Goal: Navigation & Orientation: Find specific page/section

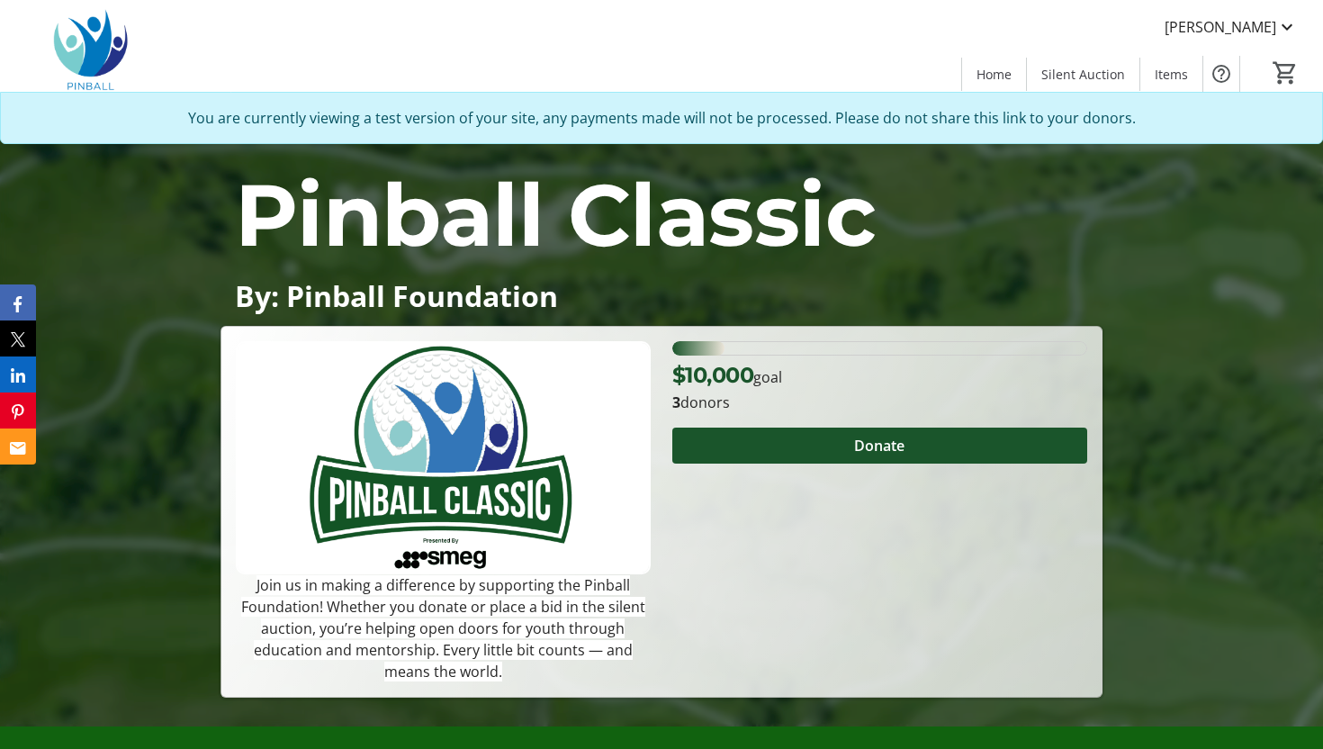
scroll to position [51, 0]
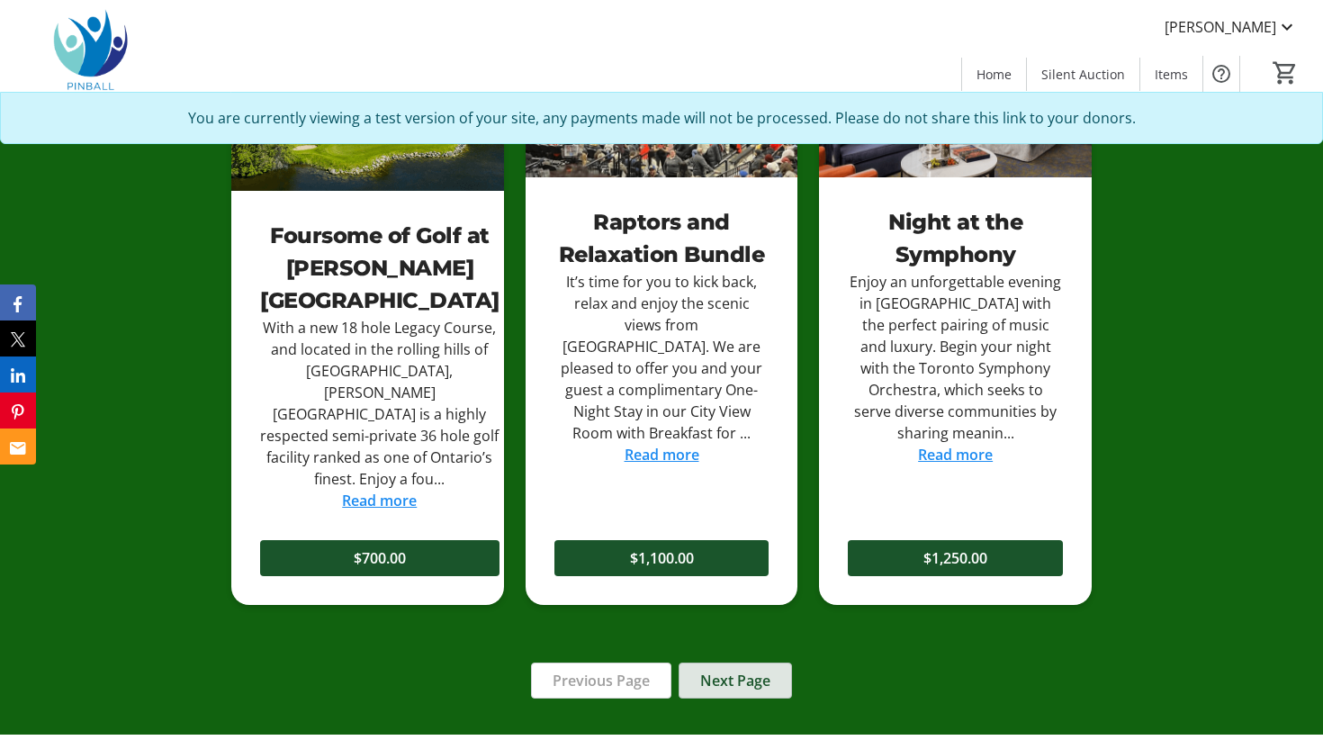
click at [720, 669] on span "Next Page" at bounding box center [735, 680] width 70 height 22
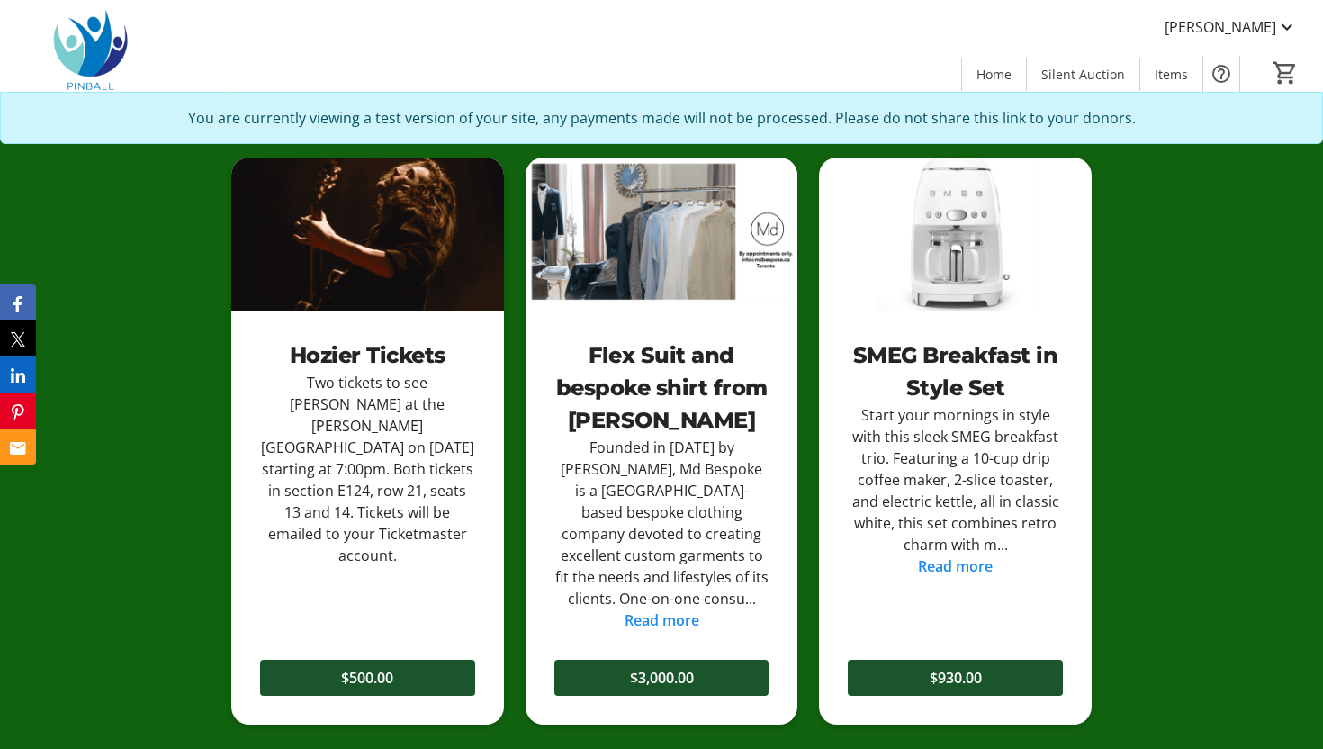
scroll to position [1270, 0]
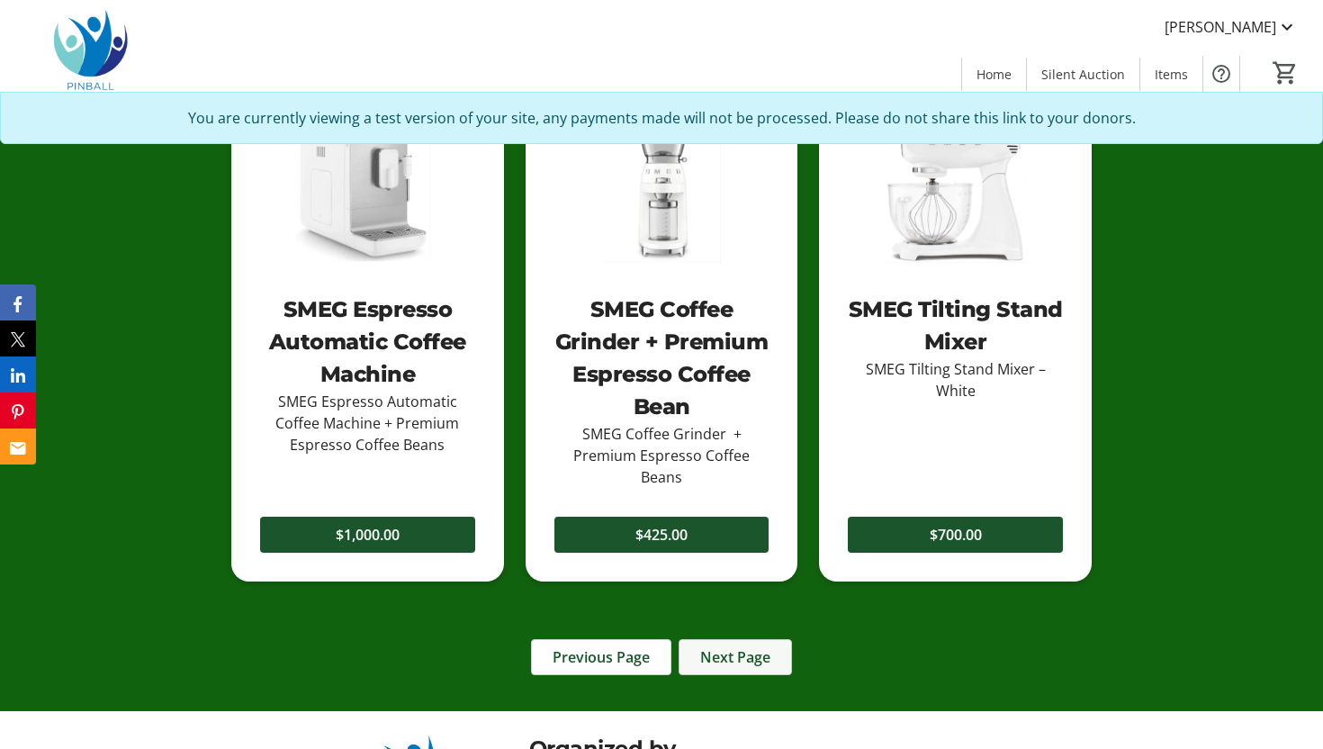
click at [753, 647] on span "Next Page" at bounding box center [735, 657] width 70 height 22
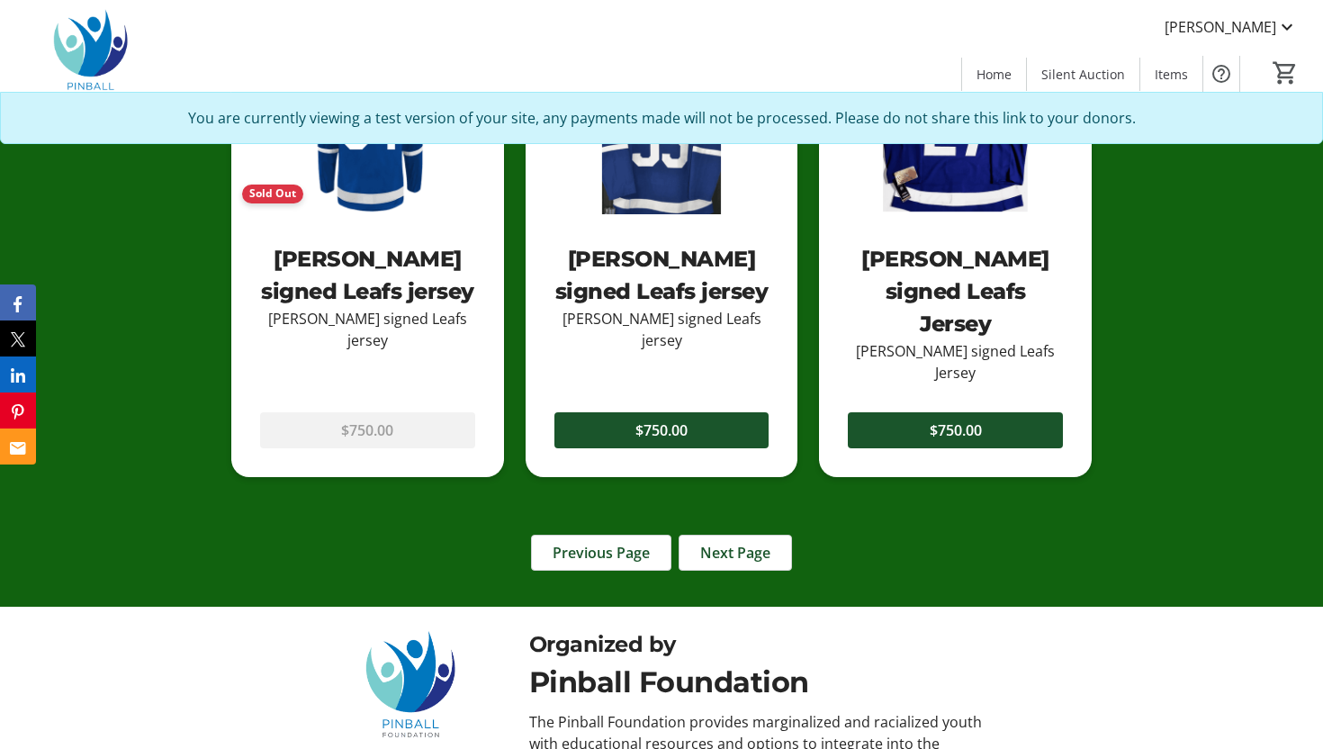
scroll to position [1959, 0]
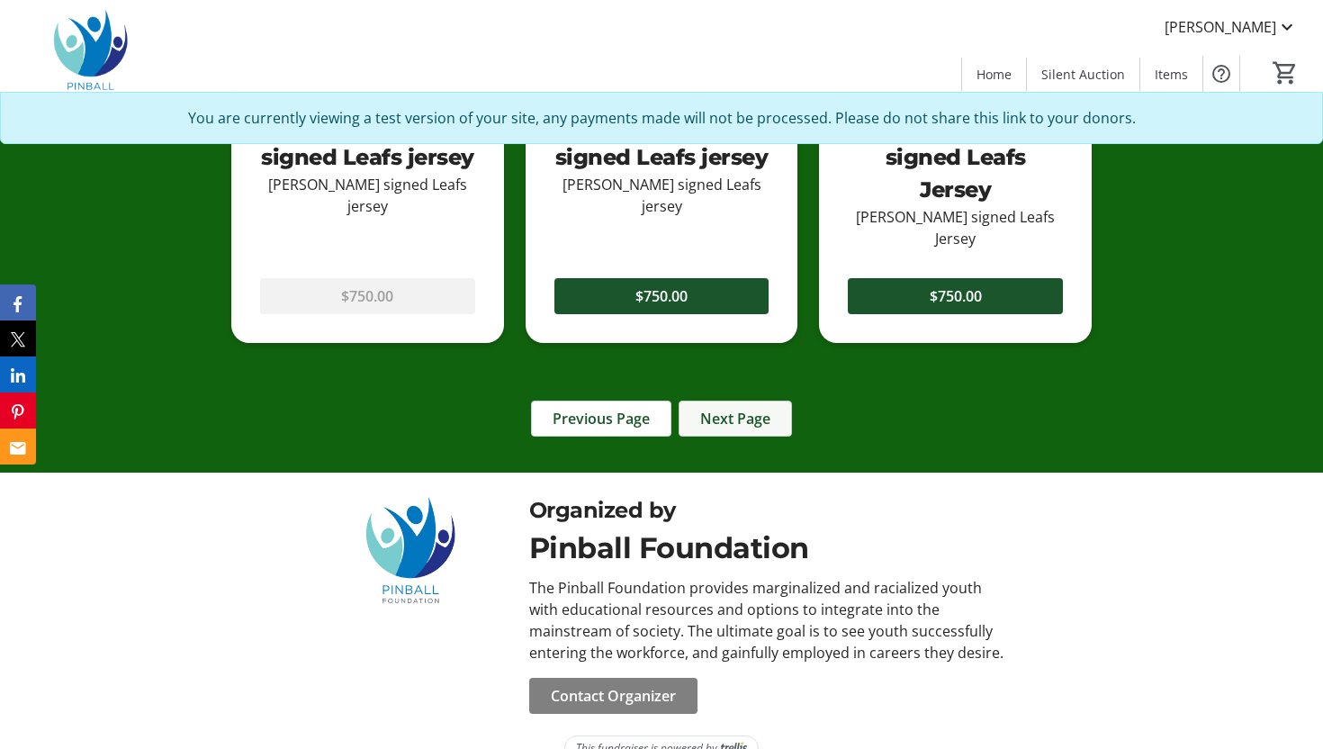
click at [768, 408] on span "Next Page" at bounding box center [735, 419] width 70 height 22
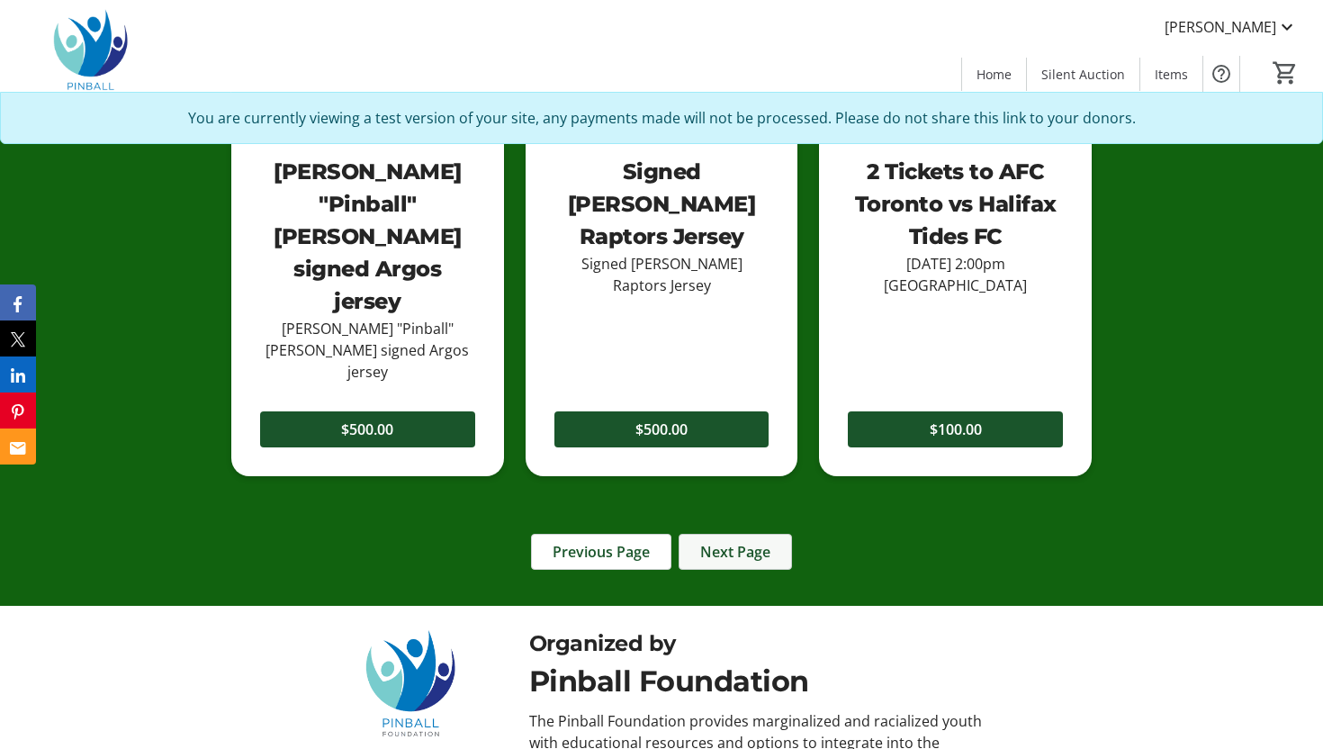
click at [759, 530] on span at bounding box center [735, 551] width 112 height 43
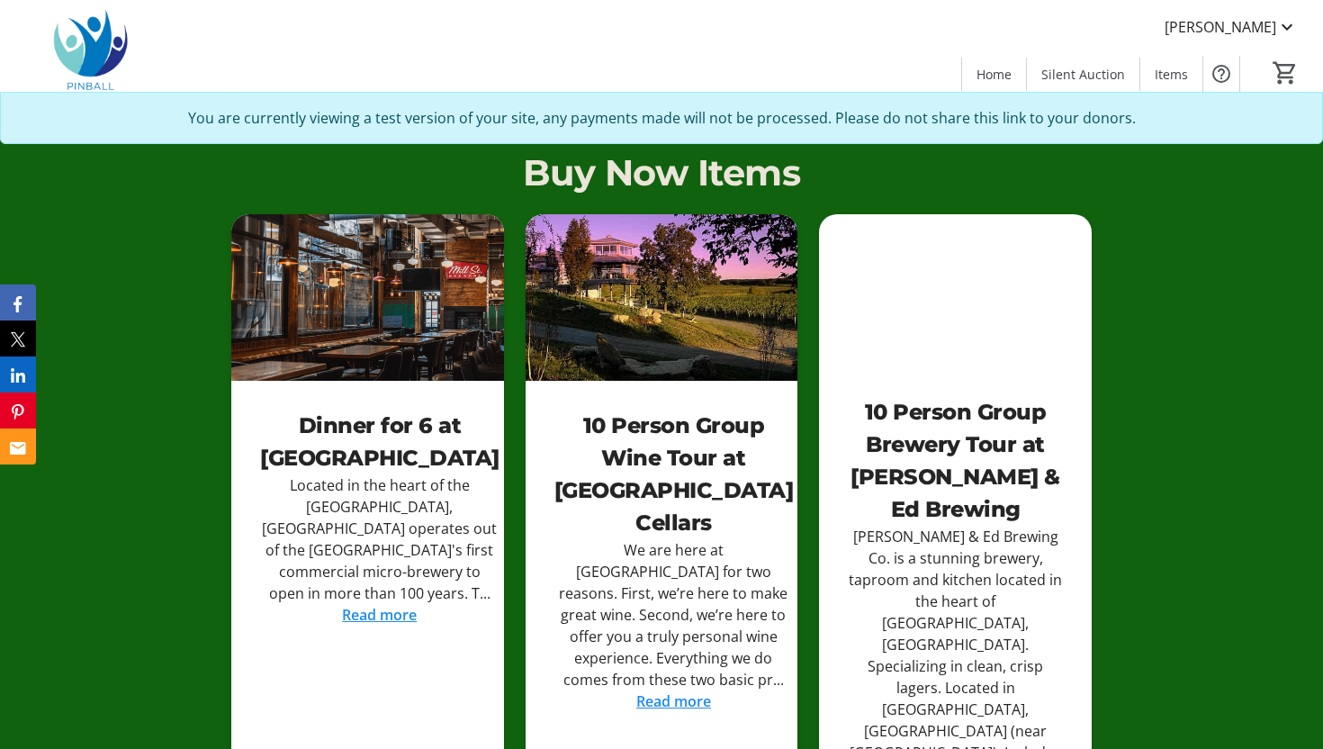
scroll to position [1217, 0]
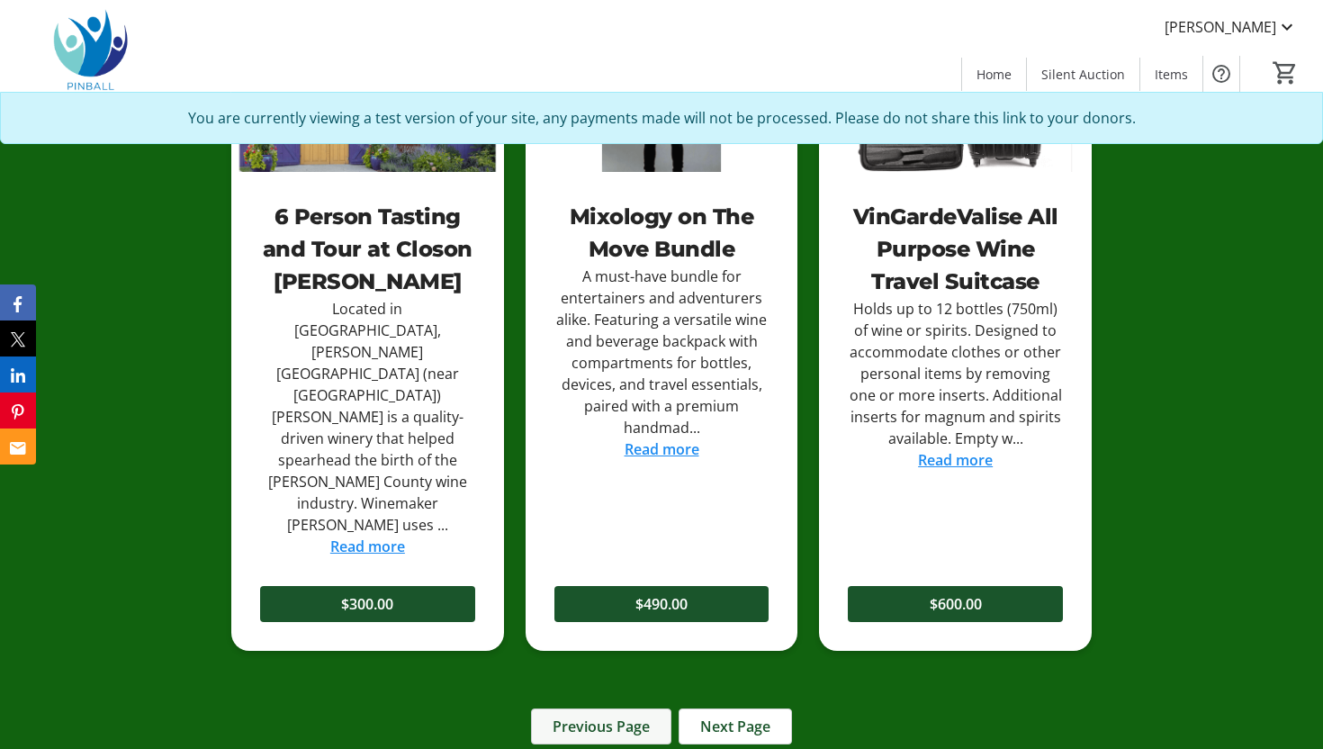
click at [587, 715] on span "Previous Page" at bounding box center [600, 726] width 97 height 22
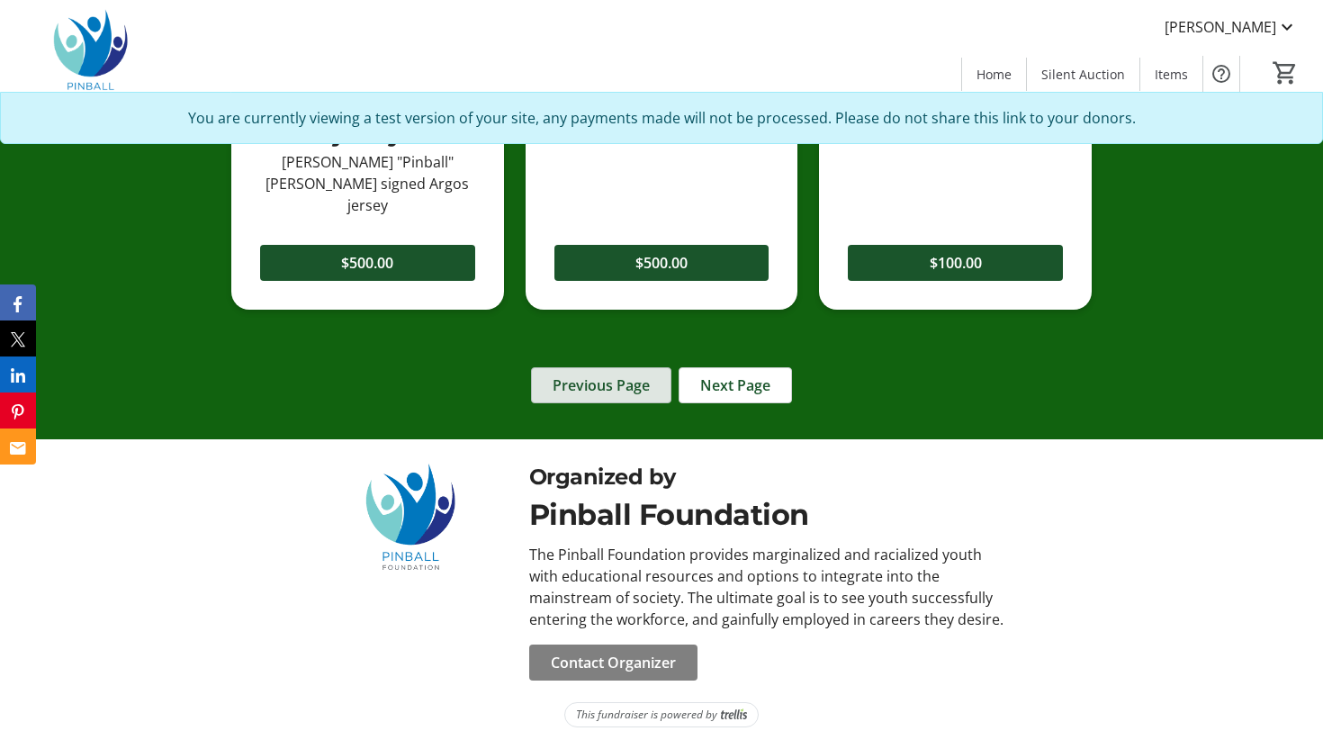
scroll to position [1992, 0]
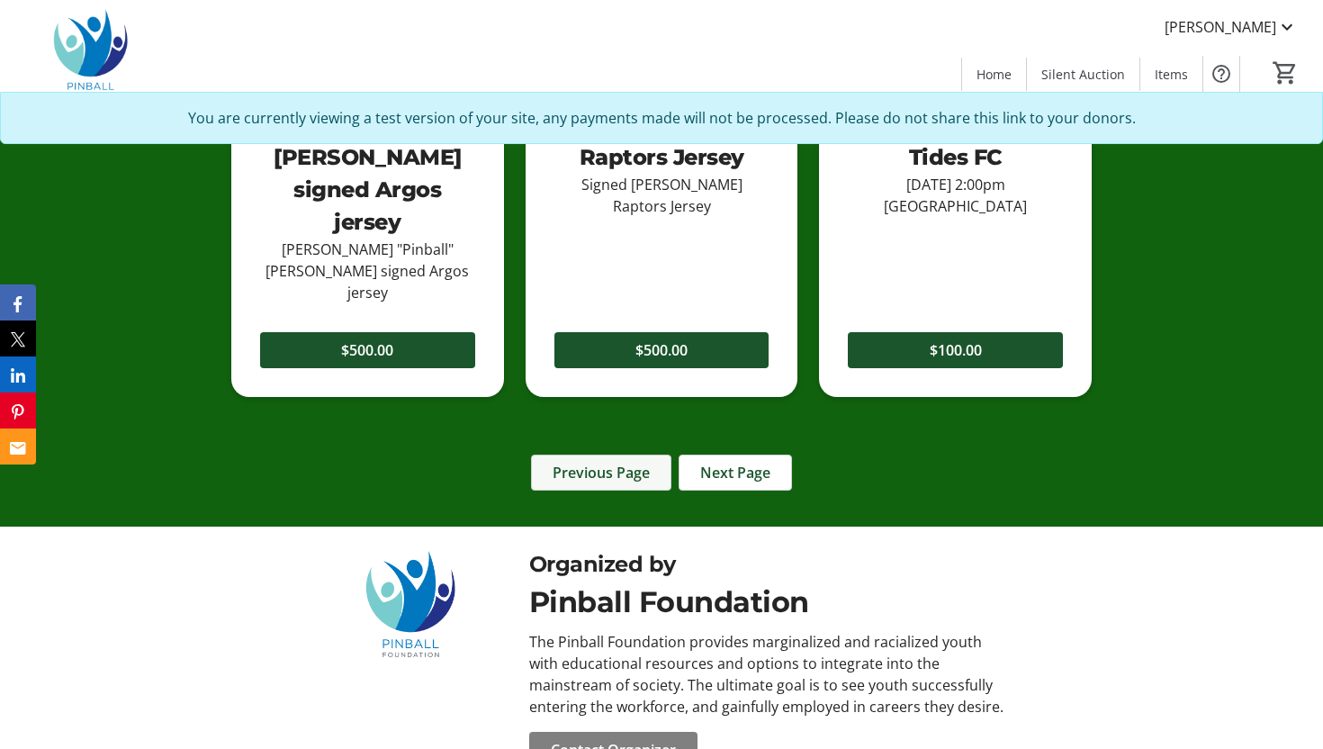
click at [614, 451] on span at bounding box center [601, 472] width 139 height 43
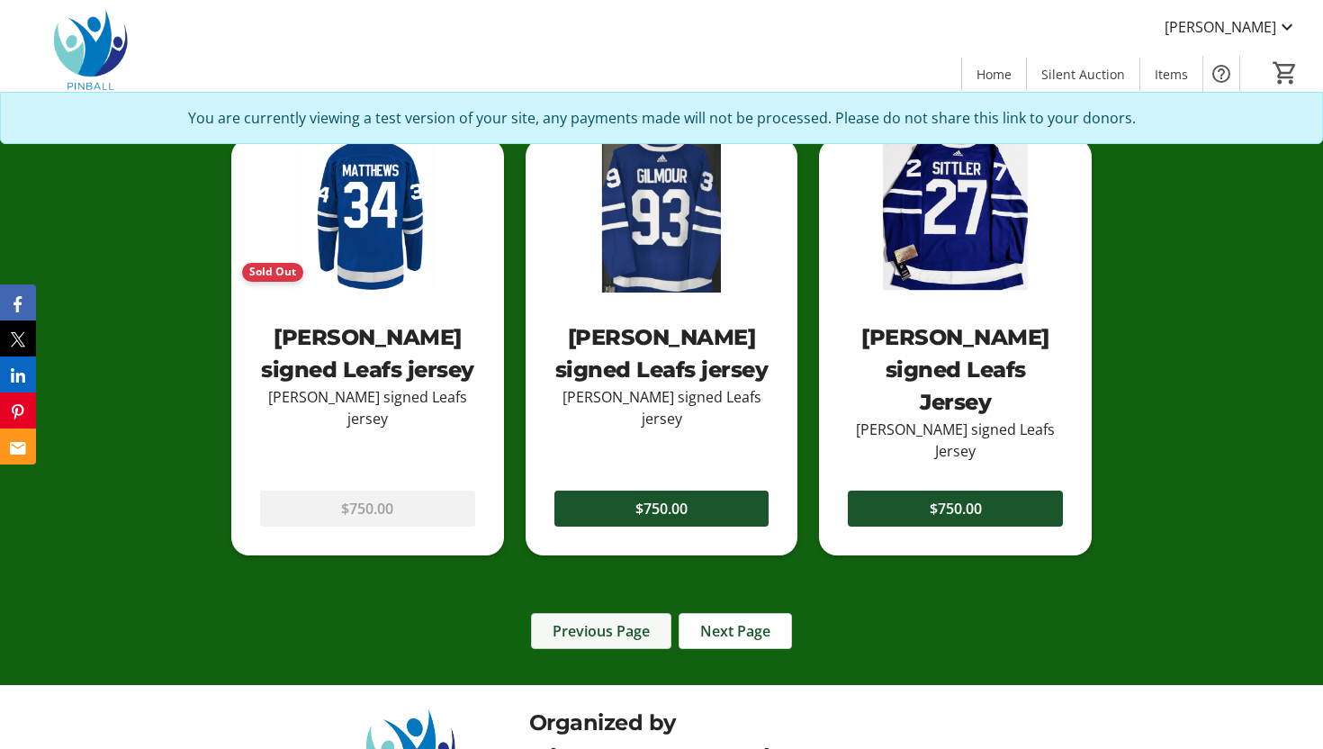
scroll to position [1726, 0]
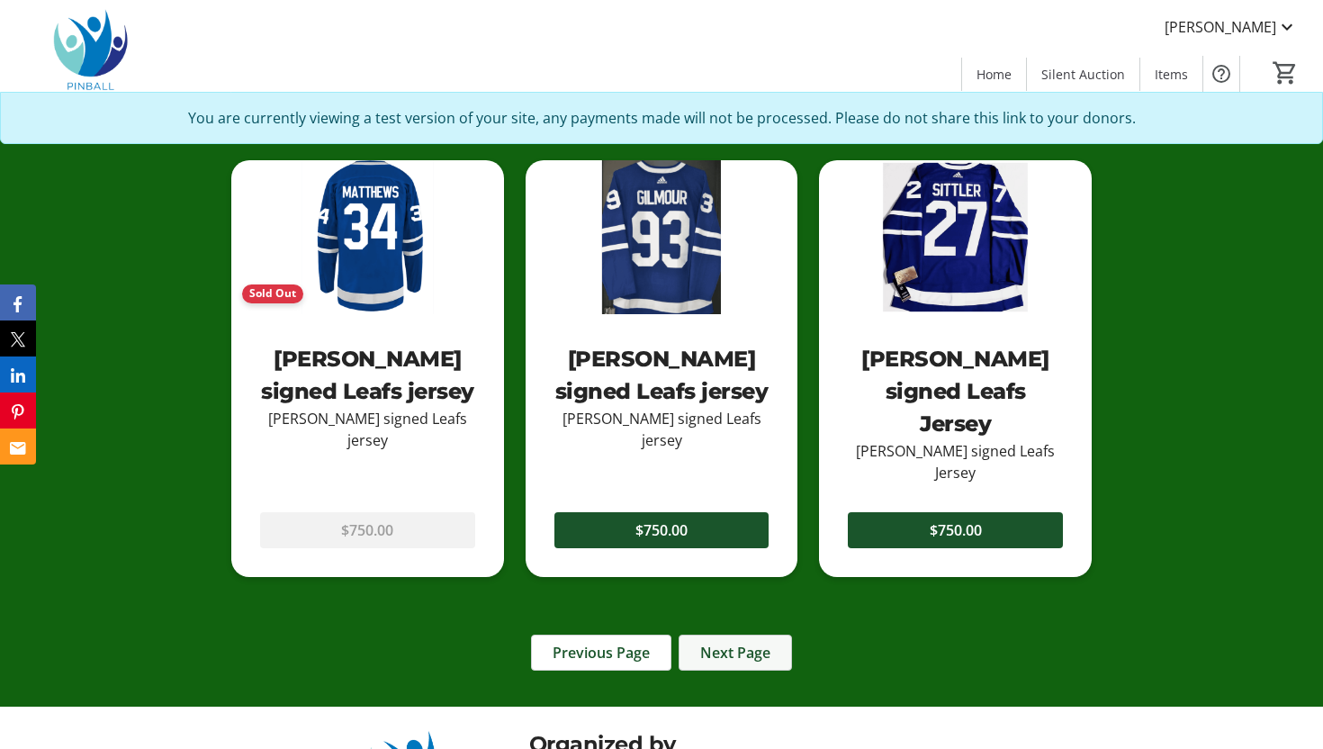
click at [747, 641] on span "Next Page" at bounding box center [735, 652] width 70 height 22
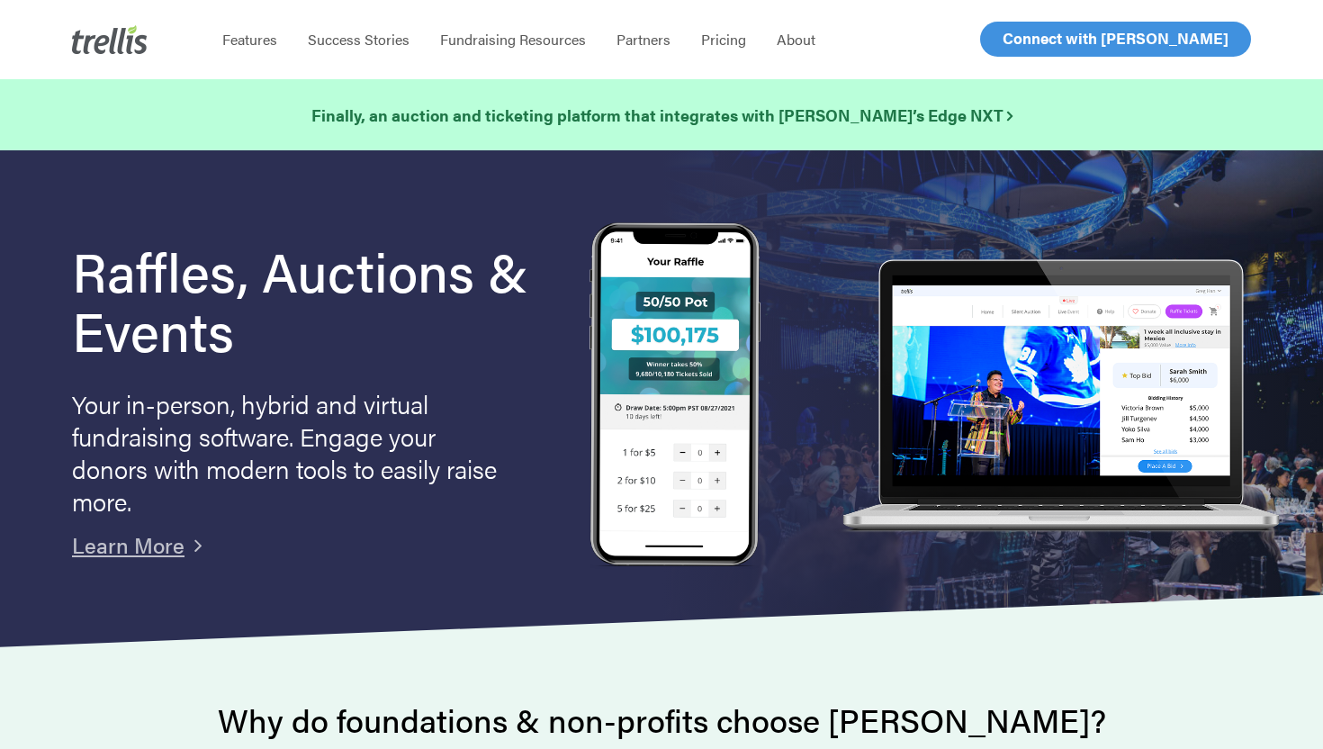
click at [1017, 42] on span "Log In" at bounding box center [1022, 39] width 43 height 22
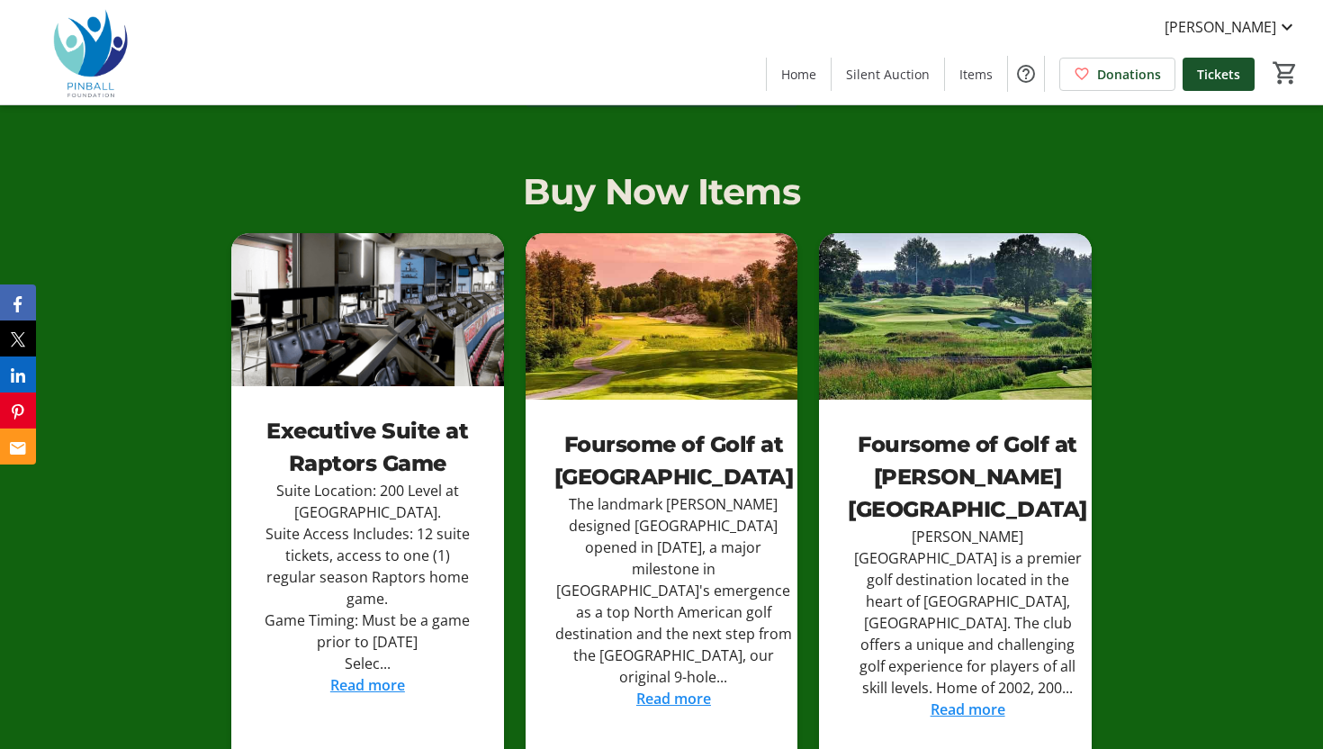
scroll to position [1196, 0]
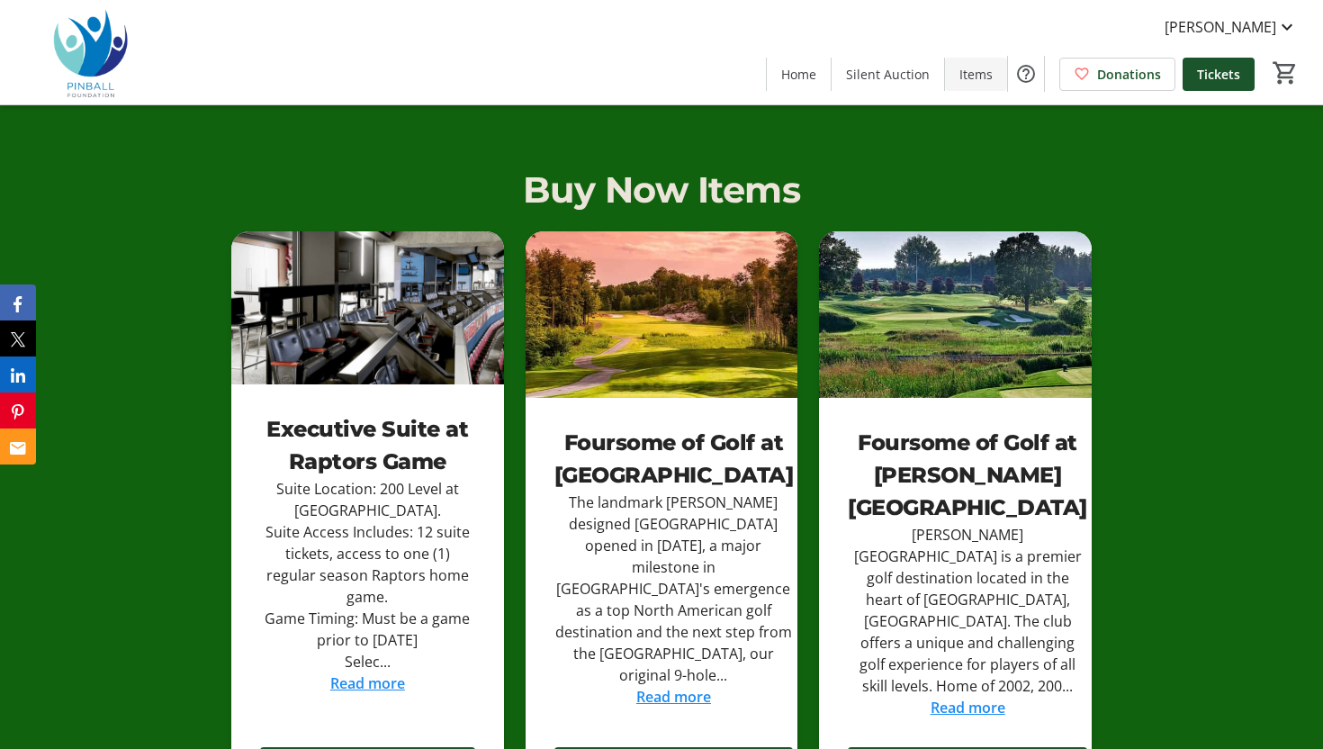
click at [964, 77] on span "Items" at bounding box center [975, 74] width 33 height 19
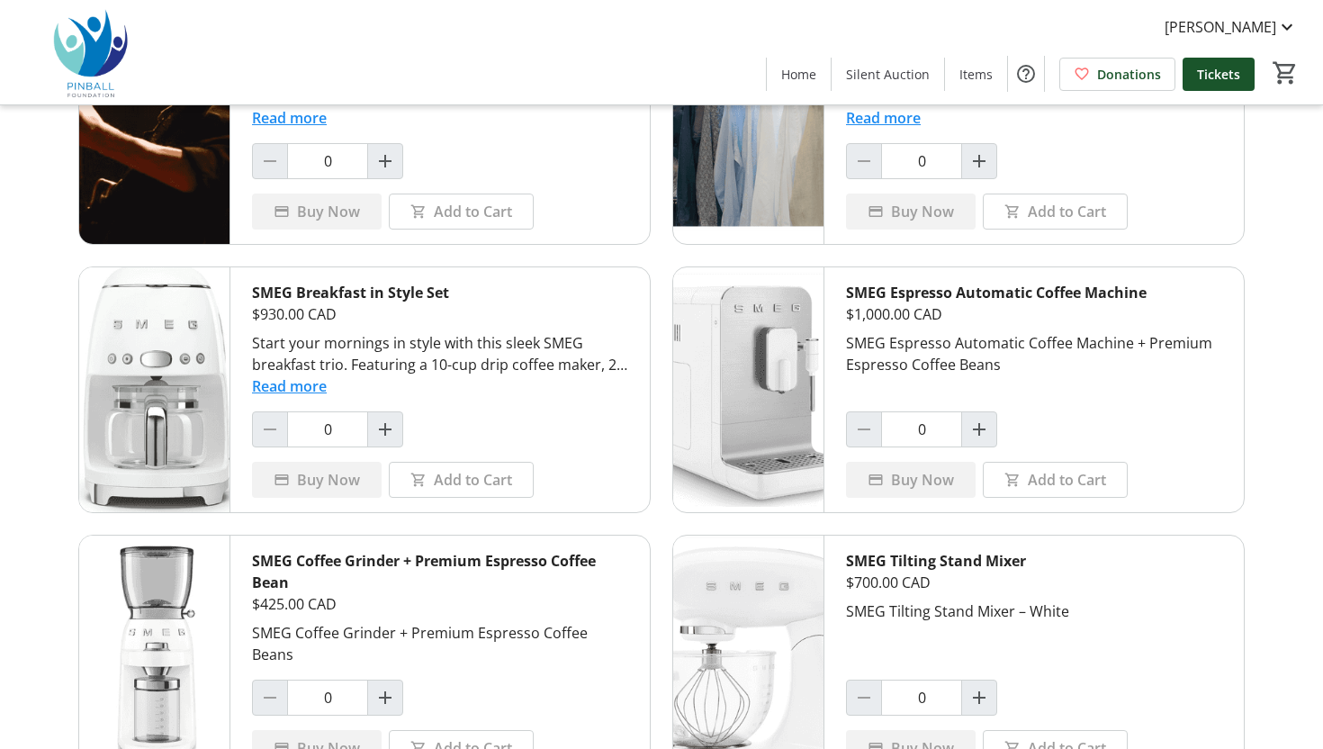
scroll to position [948, 0]
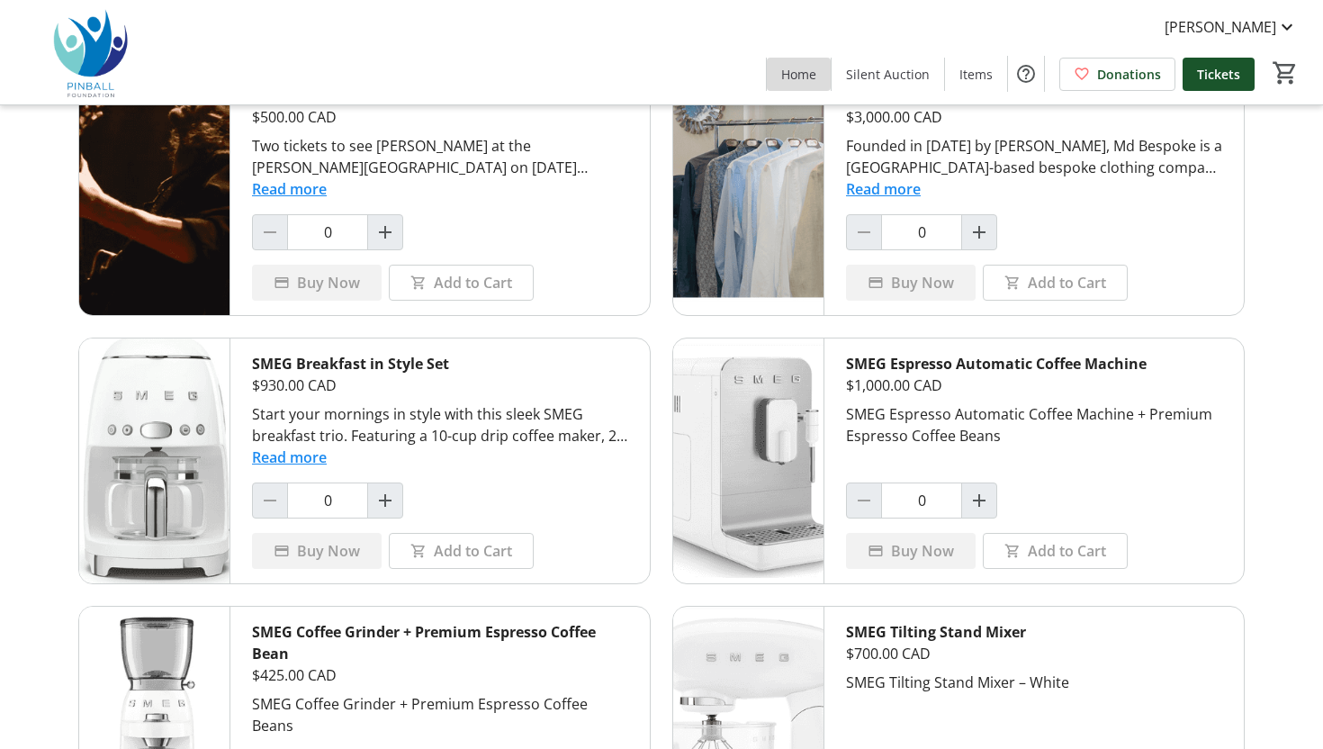
click at [810, 65] on span "Home" at bounding box center [798, 74] width 35 height 19
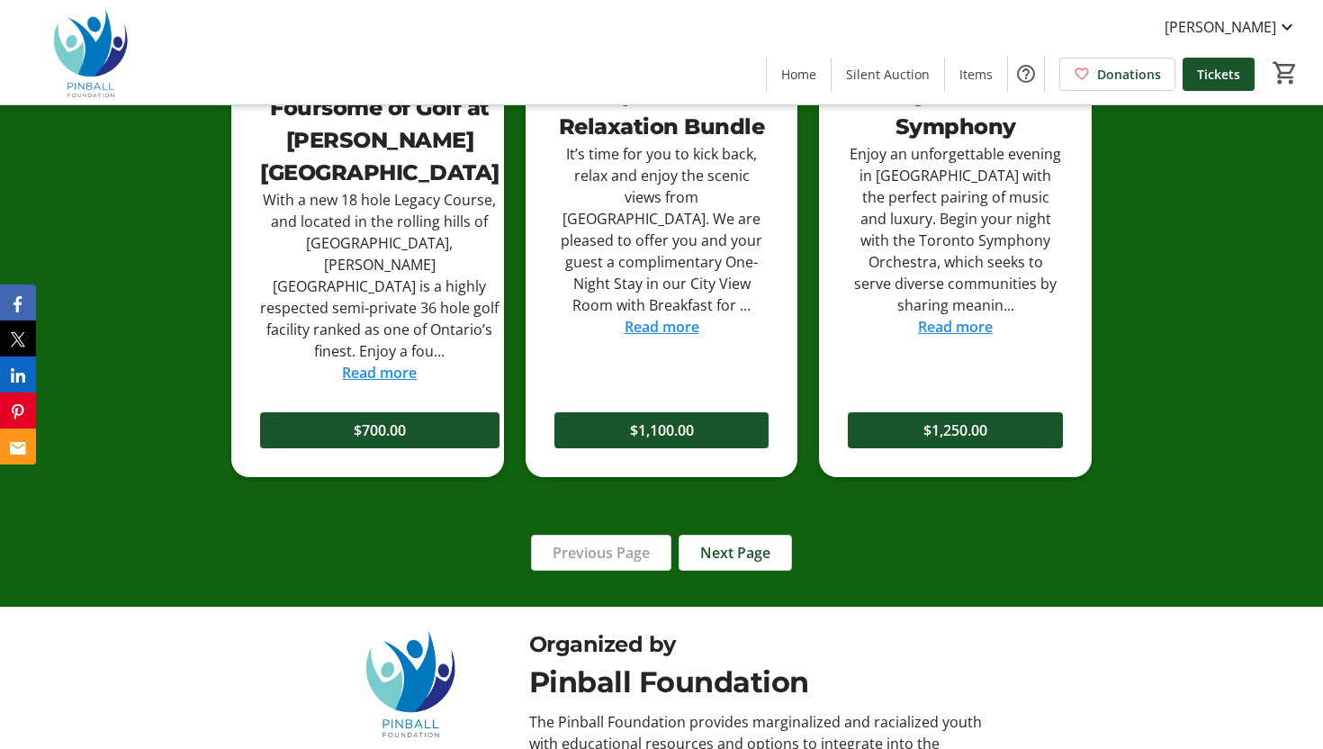
scroll to position [2165, 0]
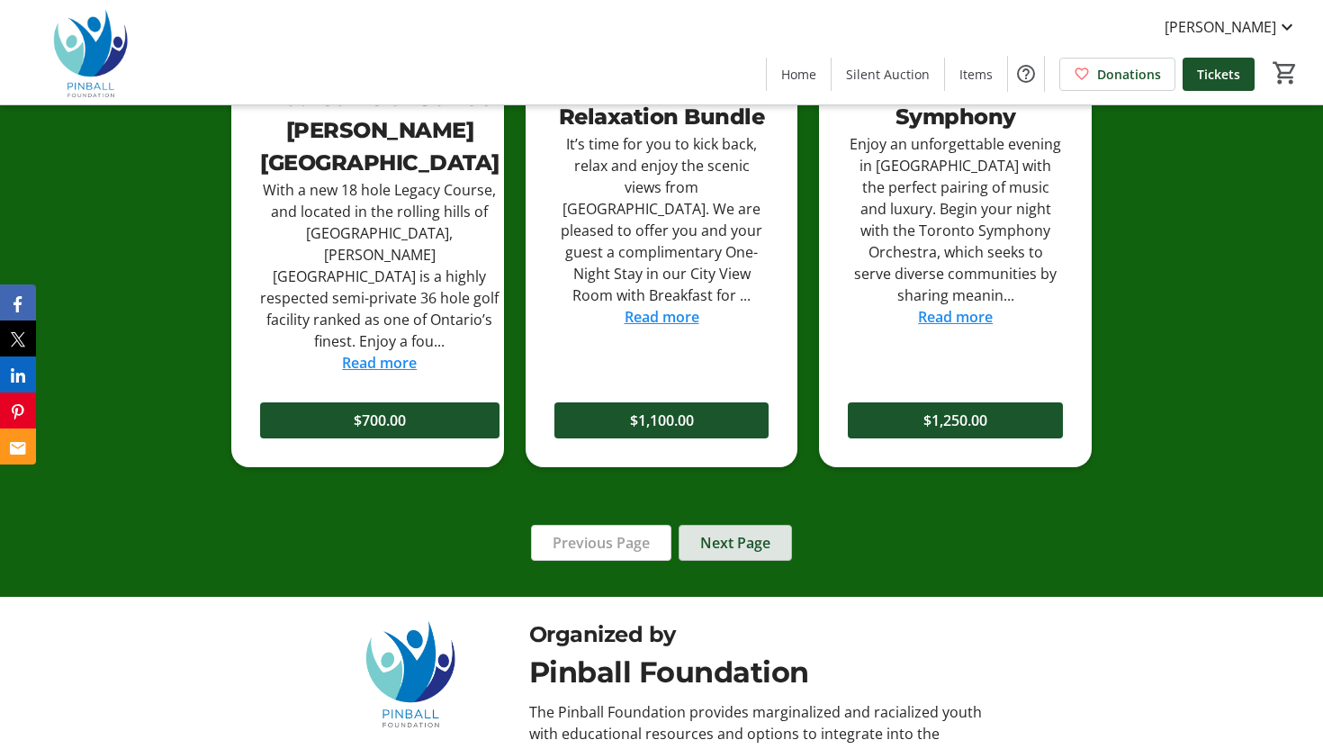
click at [739, 532] on span "Next Page" at bounding box center [735, 543] width 70 height 22
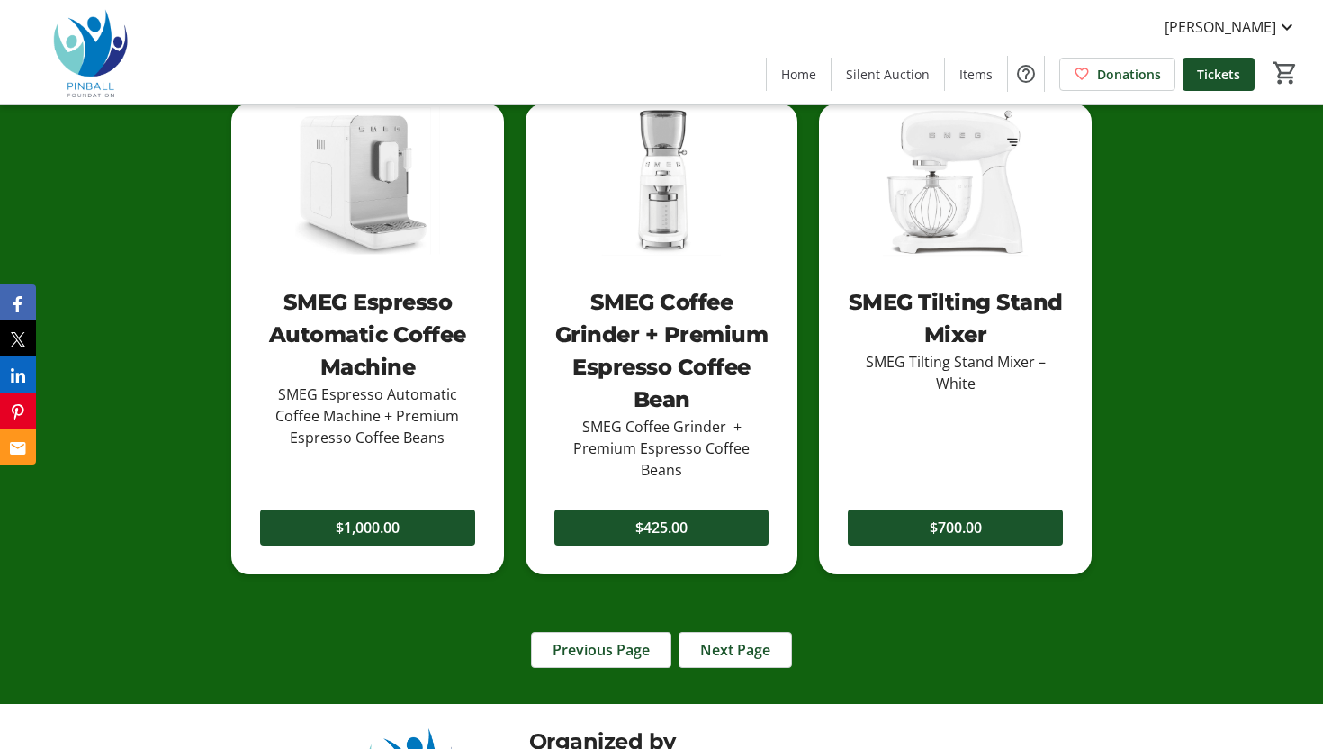
scroll to position [1935, 0]
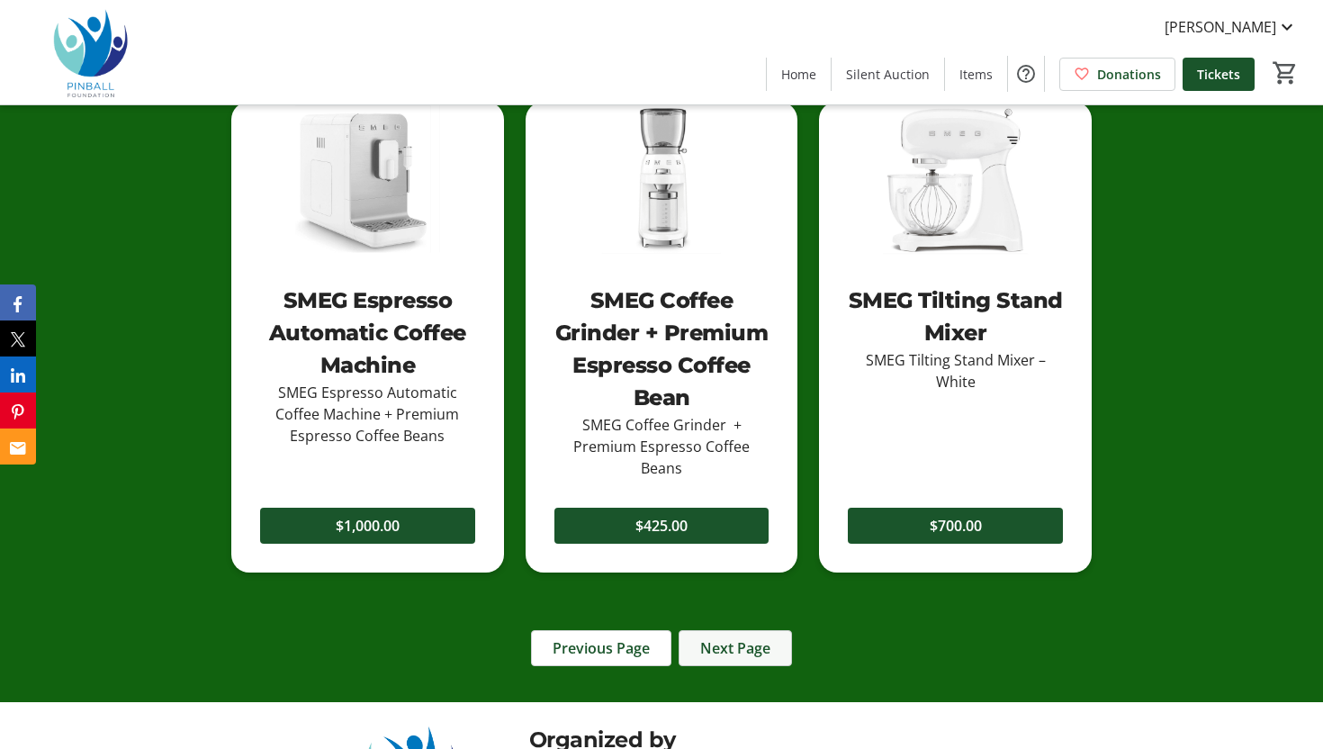
click at [740, 638] on span "Next Page" at bounding box center [735, 648] width 70 height 22
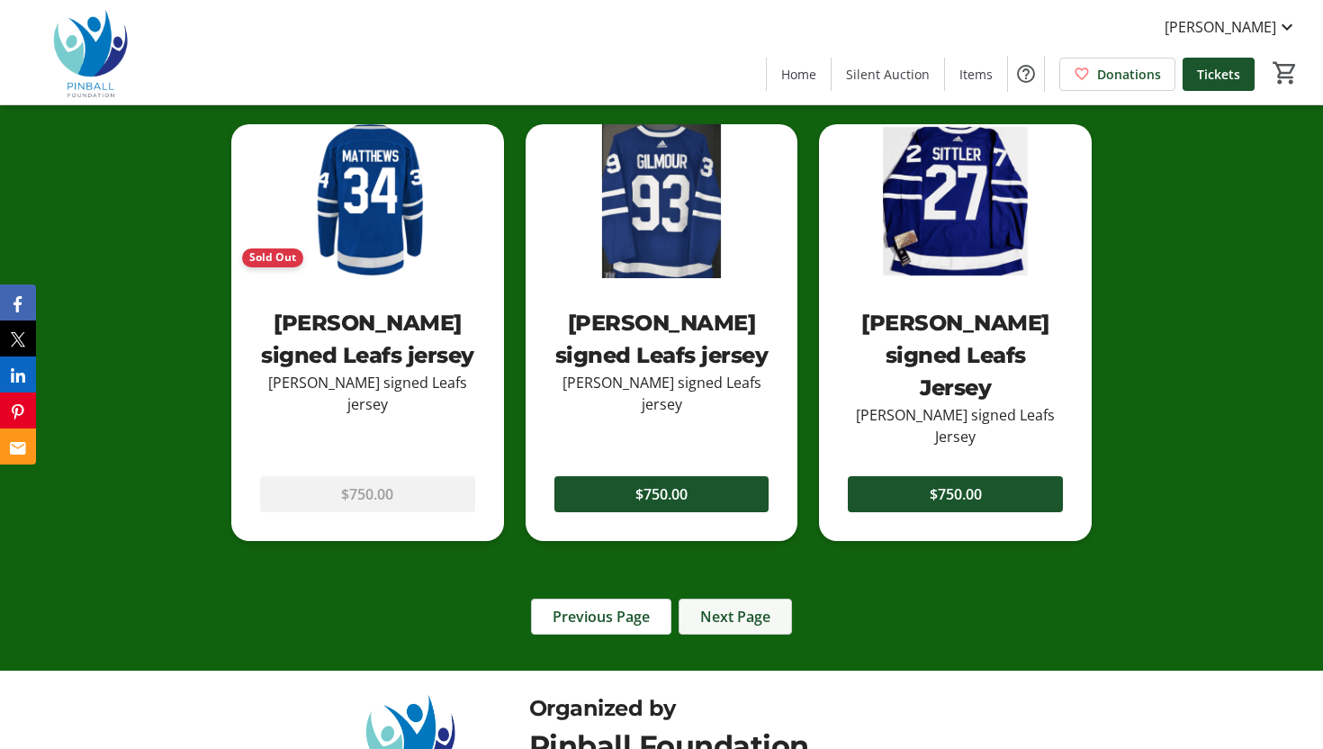
scroll to position [1959, 0]
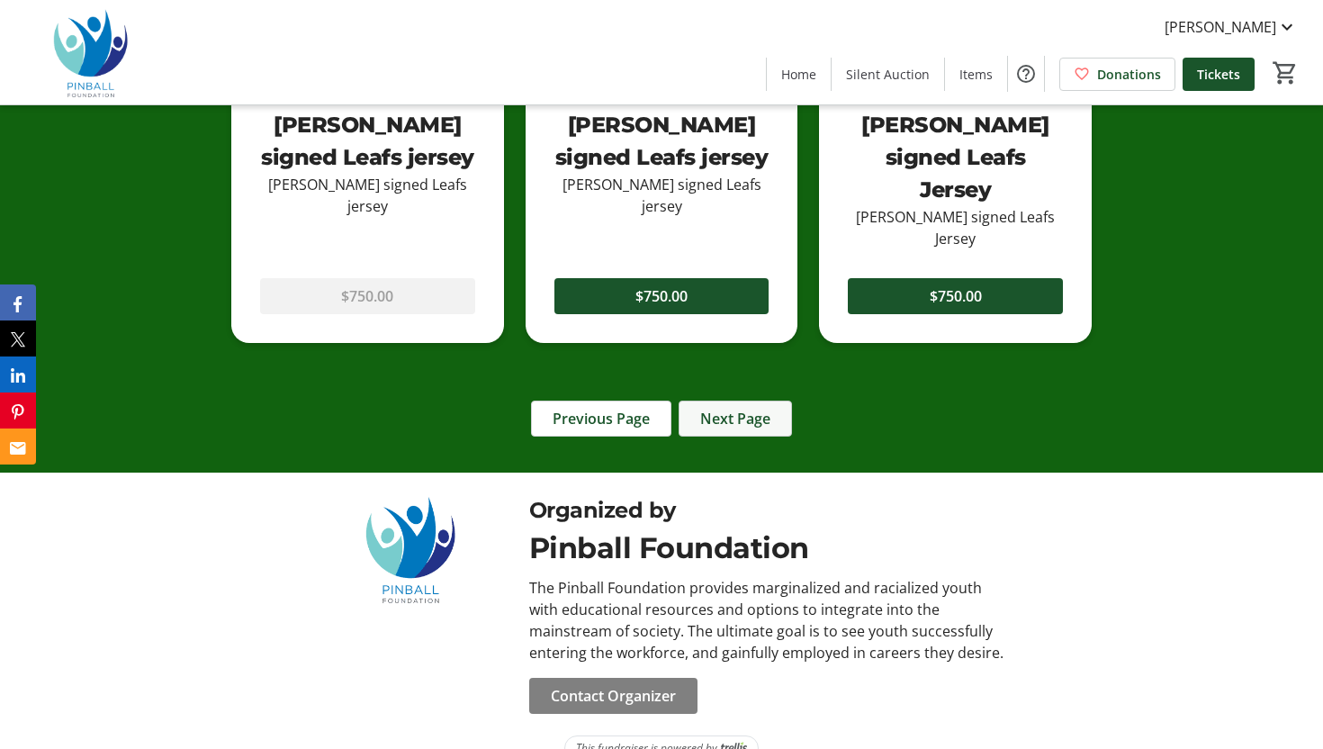
click at [750, 408] on span "Next Page" at bounding box center [735, 419] width 70 height 22
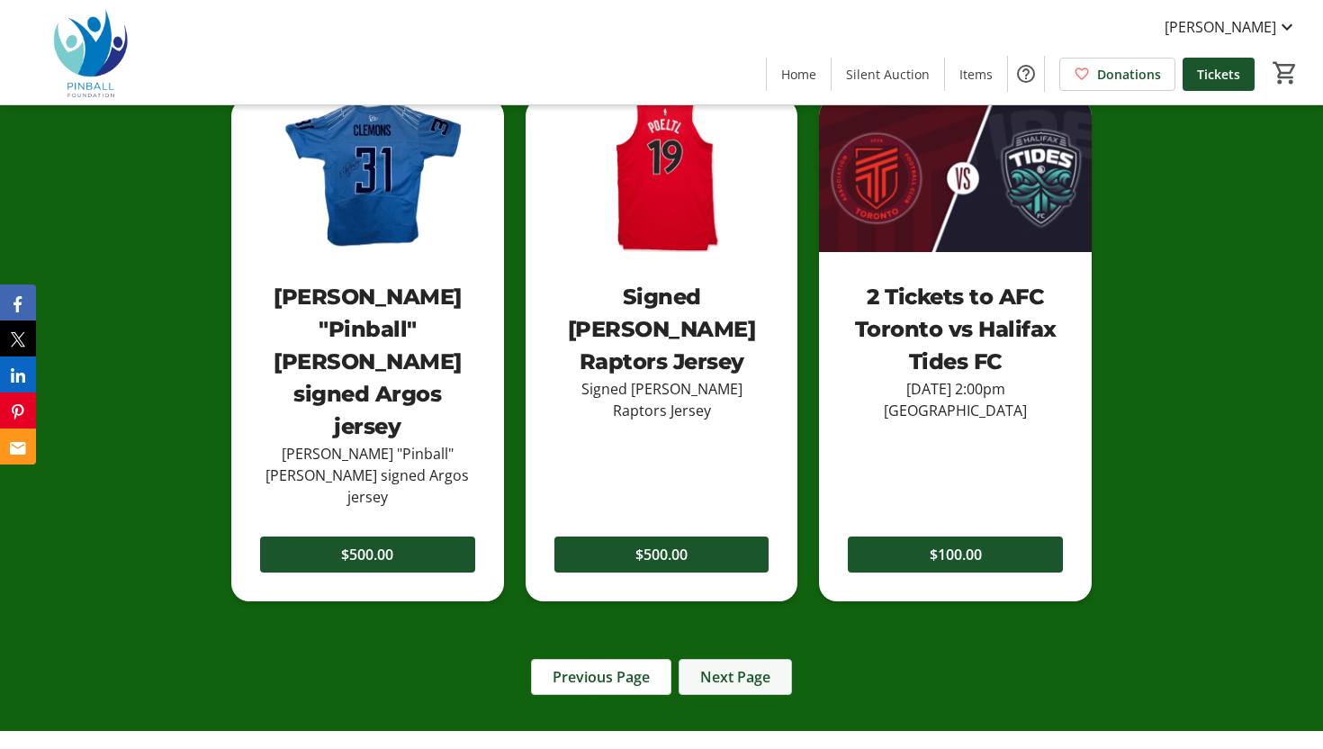
scroll to position [1793, 0]
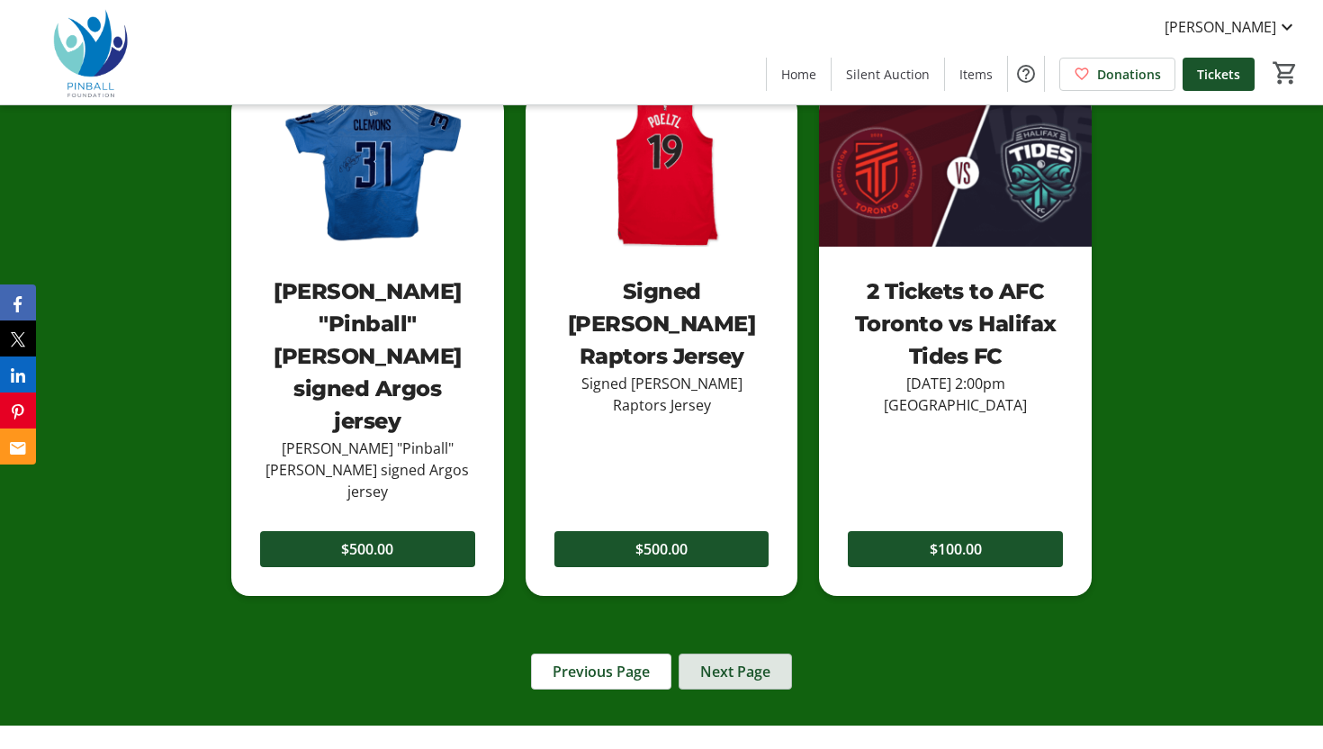
click at [724, 650] on span at bounding box center [735, 671] width 112 height 43
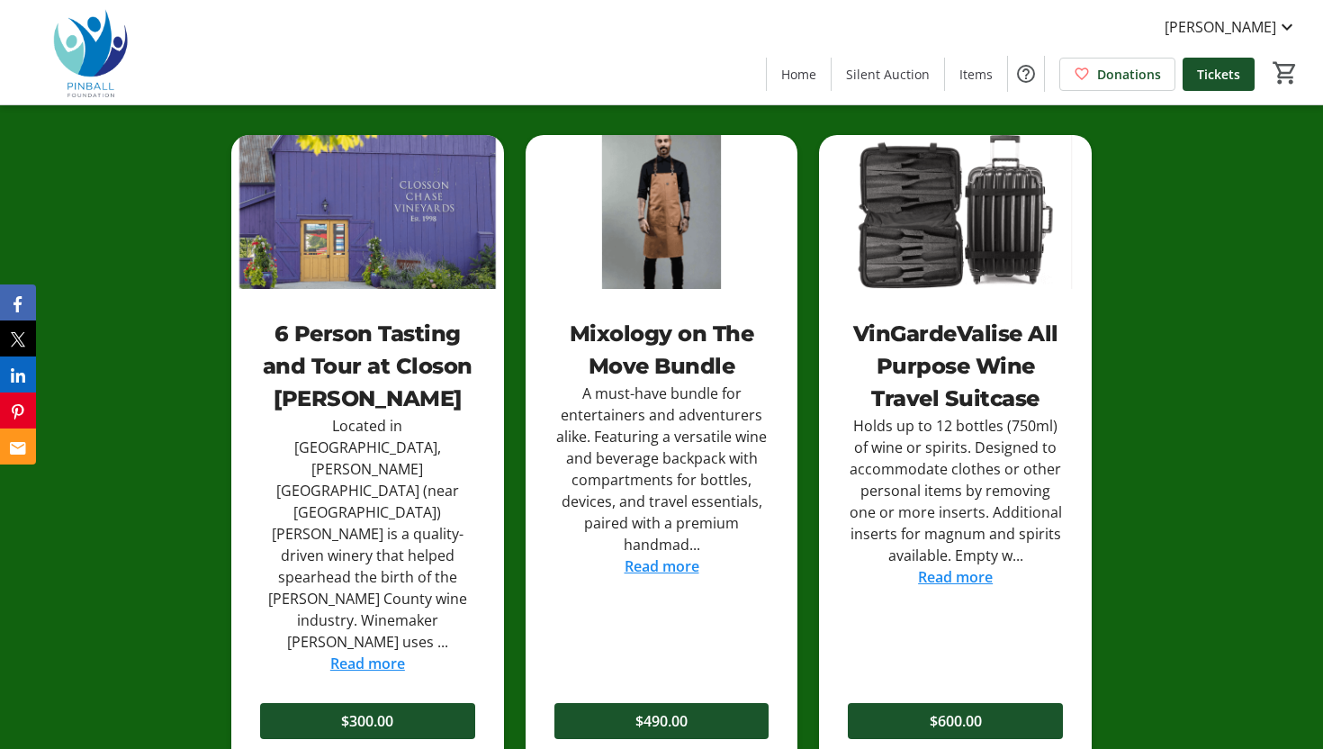
scroll to position [2031, 0]
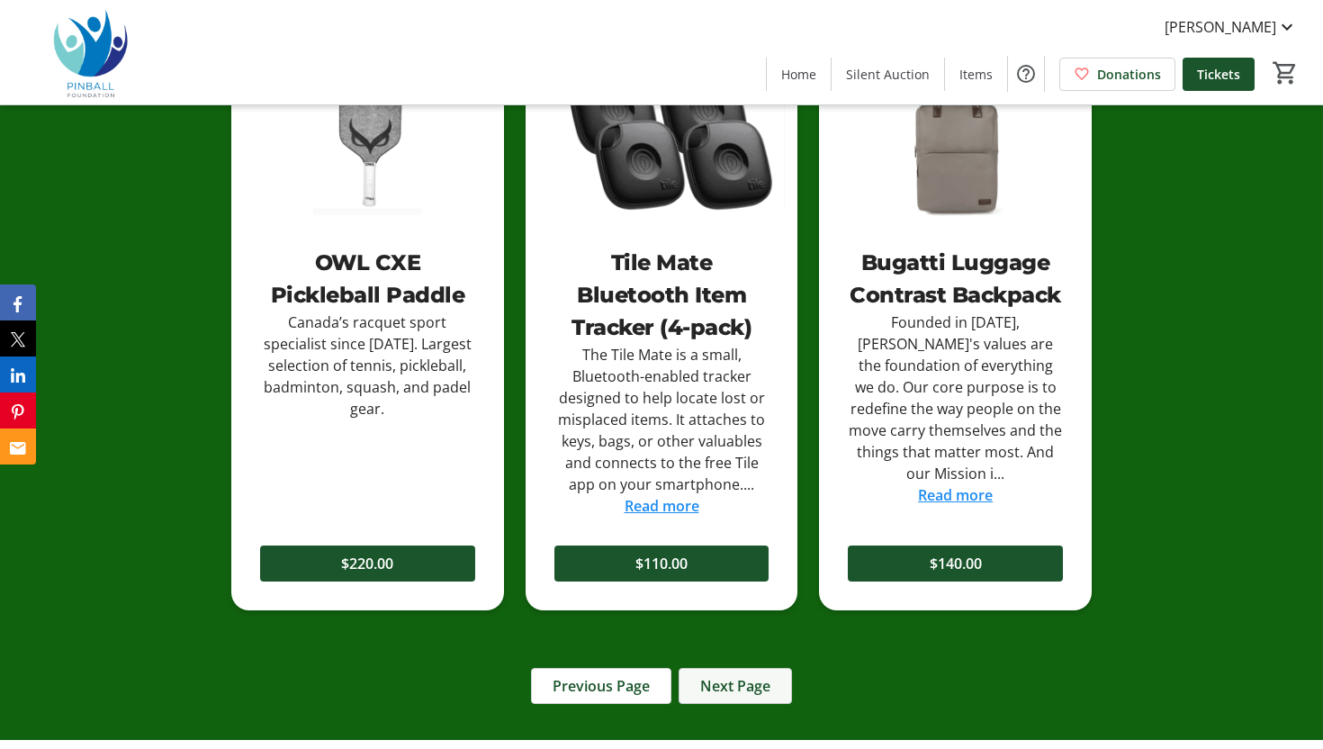
scroll to position [1941, 0]
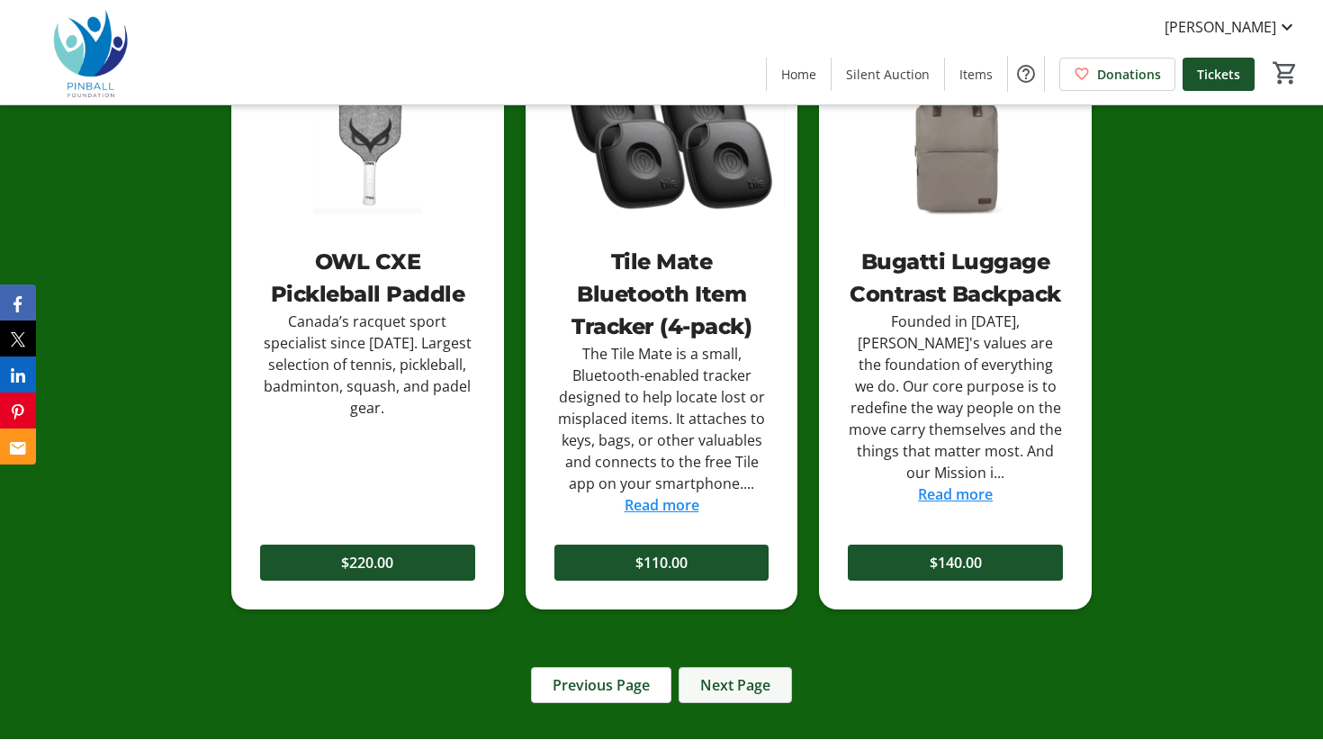
click at [748, 686] on span "Next Page" at bounding box center [735, 685] width 70 height 22
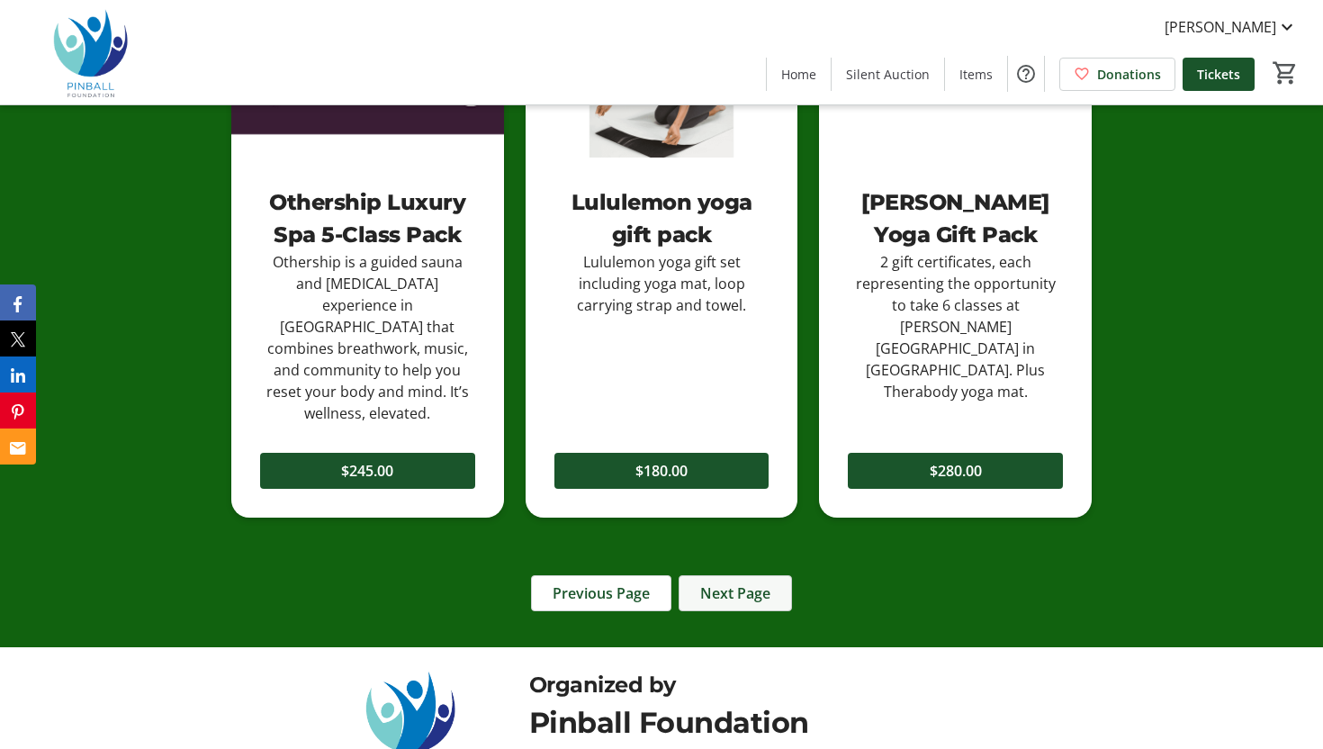
scroll to position [1995, 0]
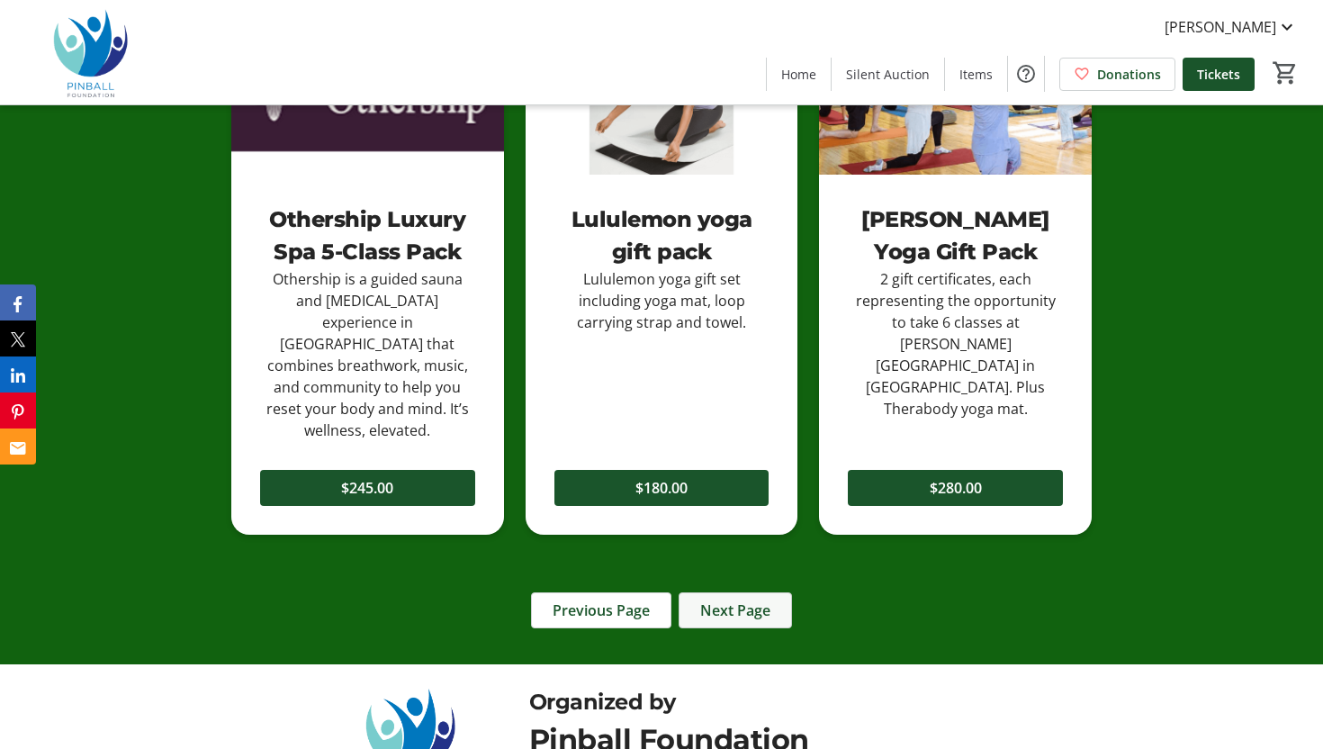
click at [740, 599] on span "Next Page" at bounding box center [735, 610] width 70 height 22
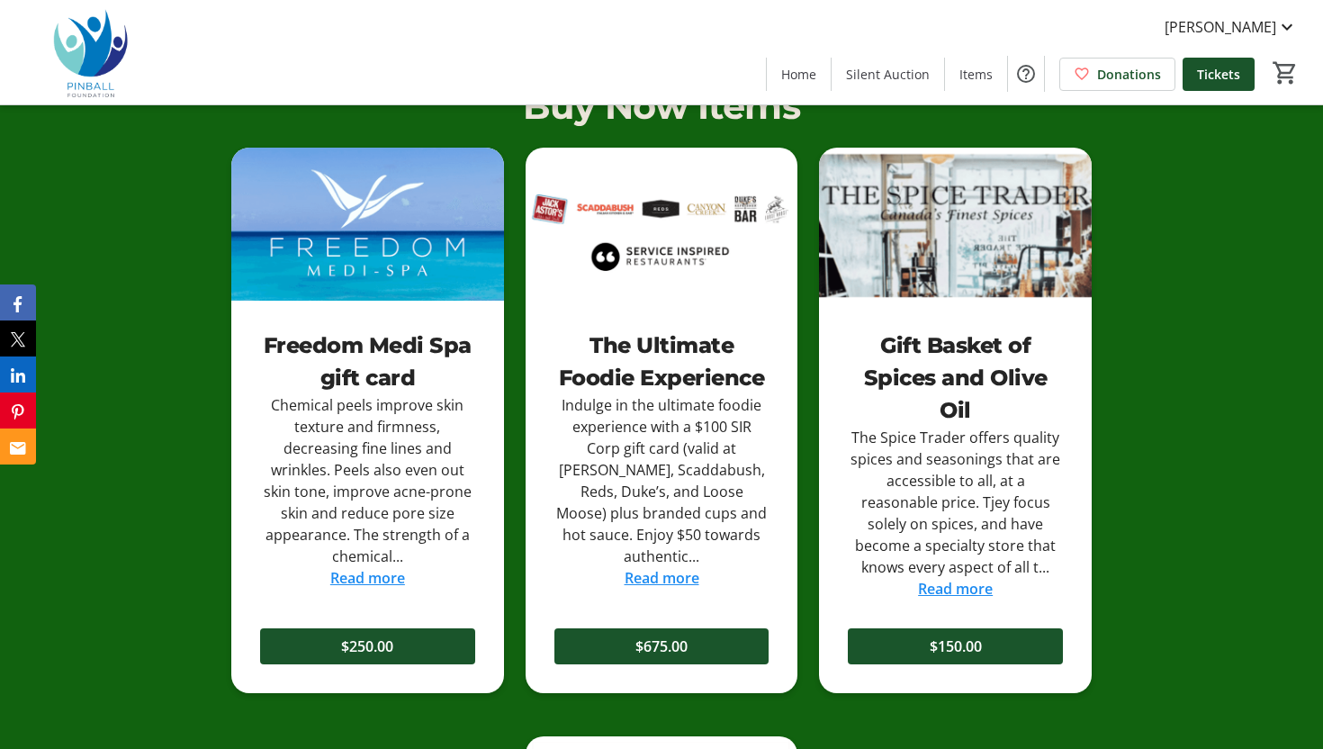
scroll to position [1277, 0]
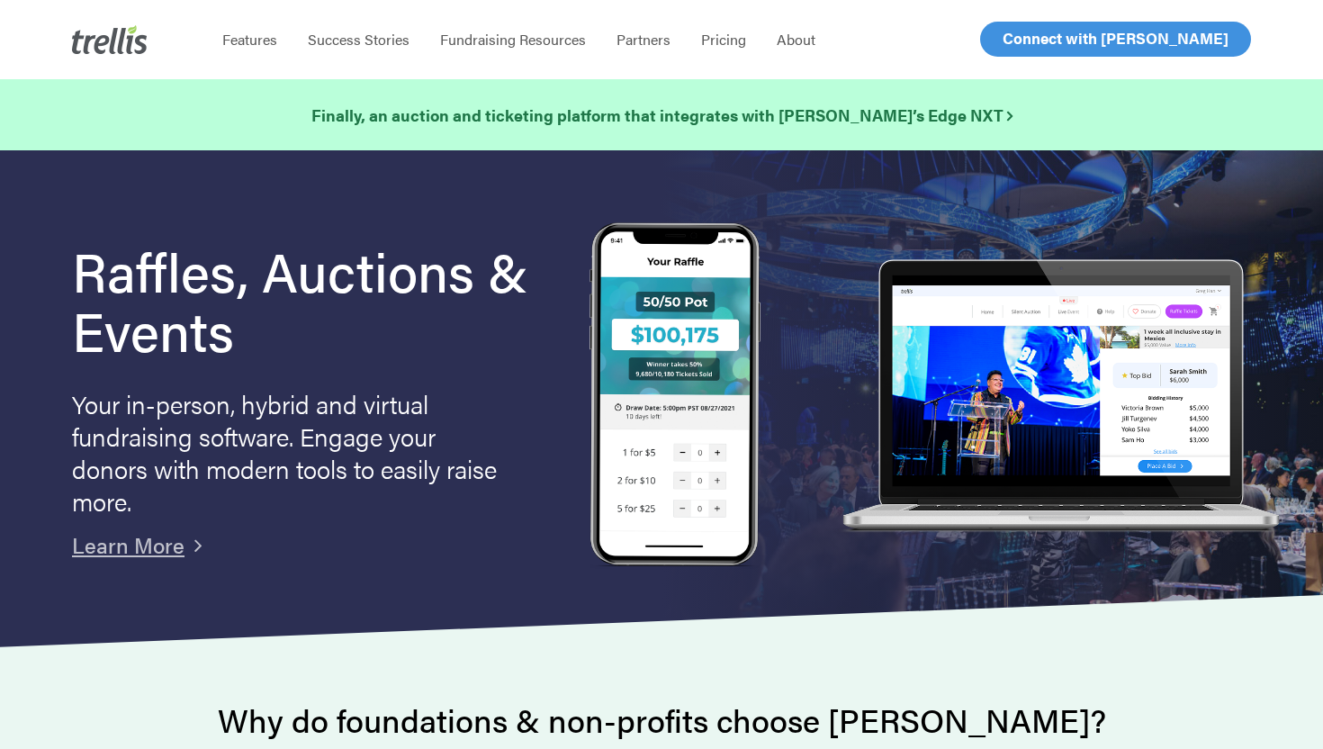
click at [1023, 45] on span "Log In" at bounding box center [1022, 39] width 43 height 22
